Goal: Check status: Check status

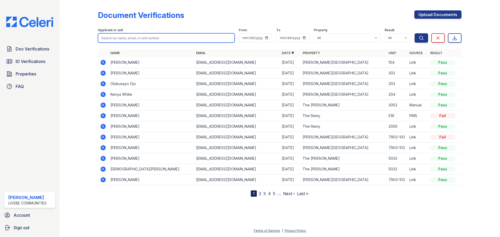
click at [145, 34] on input "search" at bounding box center [166, 37] width 137 height 9
type input "midget"
click at [414, 33] on button "Search" at bounding box center [421, 37] width 14 height 9
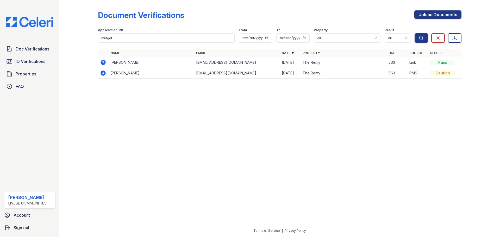
click at [104, 62] on icon at bounding box center [102, 62] width 5 height 5
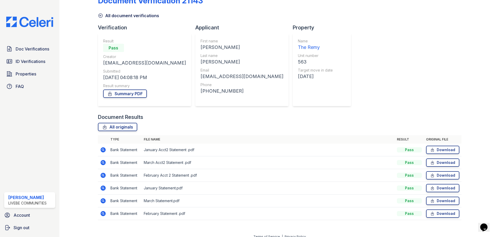
scroll to position [21, 0]
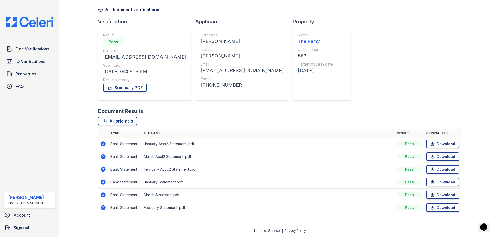
click at [103, 144] on icon at bounding box center [102, 143] width 1 height 1
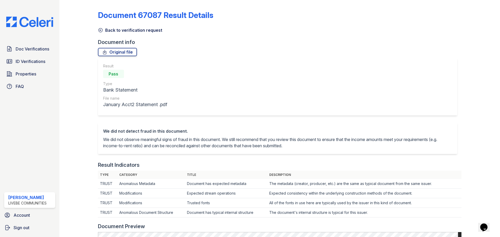
drag, startPoint x: 102, startPoint y: 30, endPoint x: 104, endPoint y: 37, distance: 6.6
click at [101, 30] on icon at bounding box center [100, 30] width 5 height 5
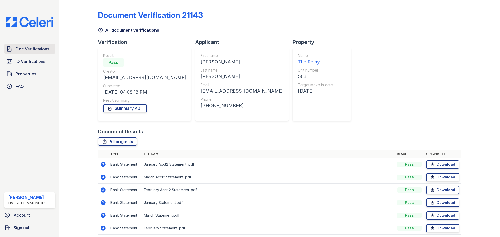
click at [41, 49] on span "Doc Verifications" at bounding box center [33, 49] width 34 height 6
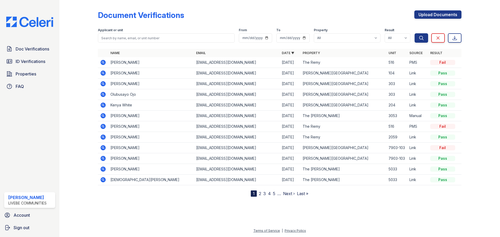
click at [104, 61] on icon at bounding box center [102, 62] width 5 height 5
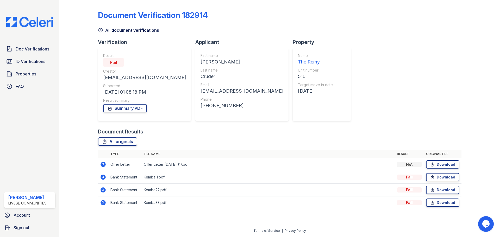
click at [104, 177] on icon at bounding box center [102, 177] width 5 height 5
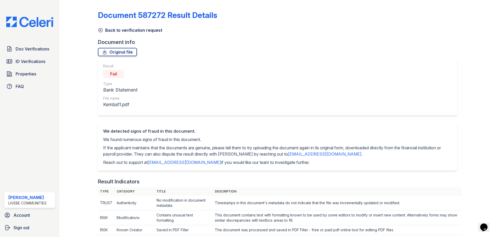
drag, startPoint x: 28, startPoint y: 49, endPoint x: 164, endPoint y: 53, distance: 136.4
click at [28, 49] on span "Doc Verifications" at bounding box center [33, 49] width 34 height 6
